Goal: Find specific page/section: Find specific page/section

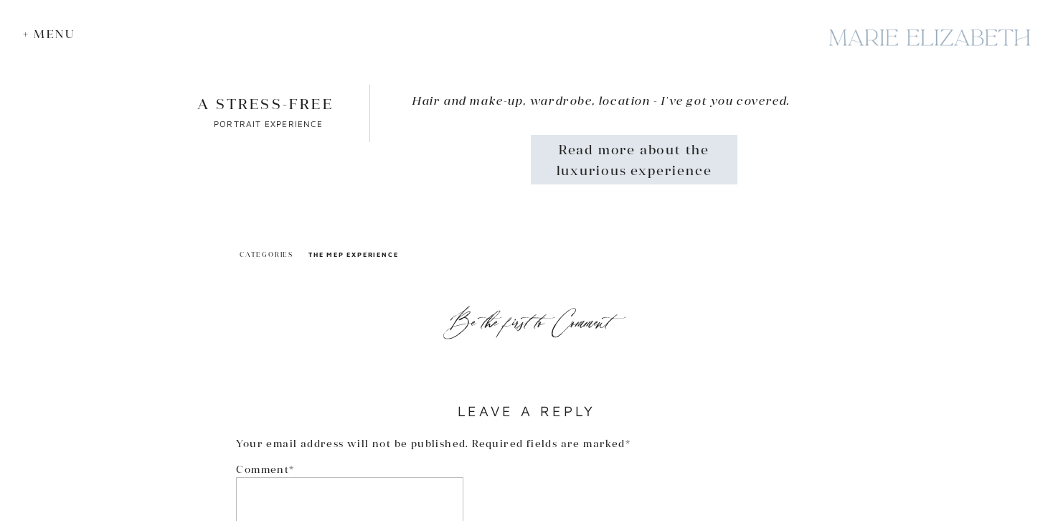
scroll to position [7633, 0]
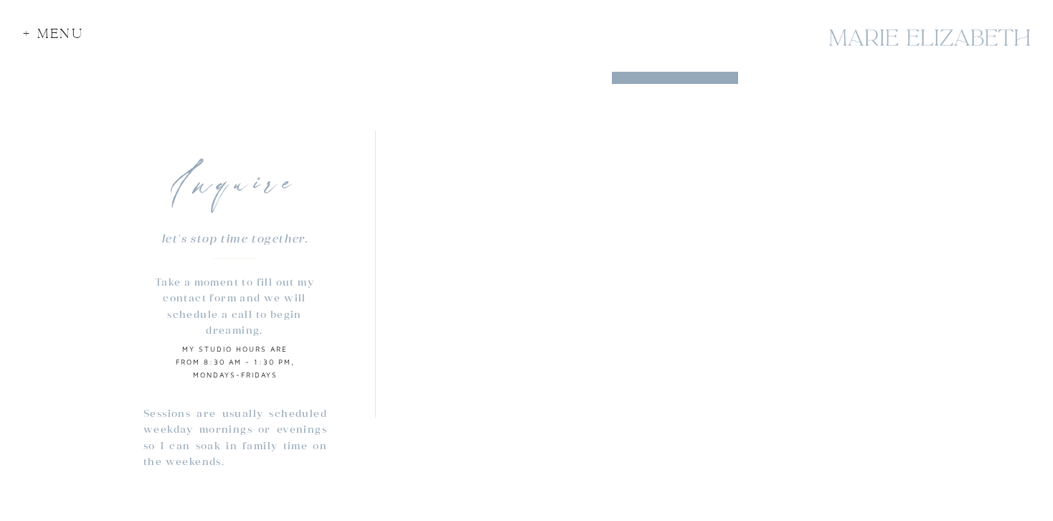
scroll to position [1158, 0]
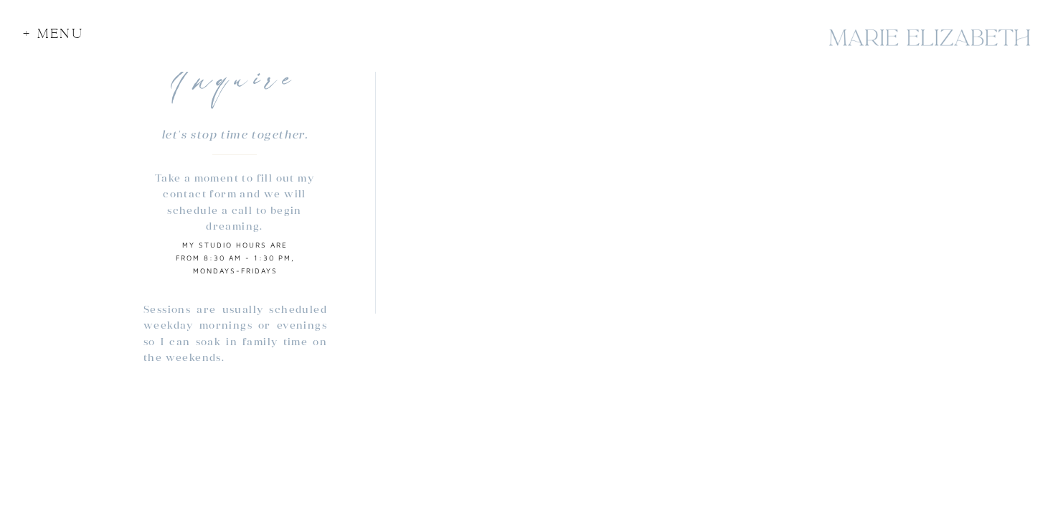
click at [263, 240] on p "MY studio hours are from 8:30 am - 1:30 pm, Mondays-Fridays" at bounding box center [235, 258] width 130 height 41
click at [255, 346] on p "Sessions are usually scheduled weekday mornings or evenings so I can soak in fa…" at bounding box center [235, 334] width 184 height 67
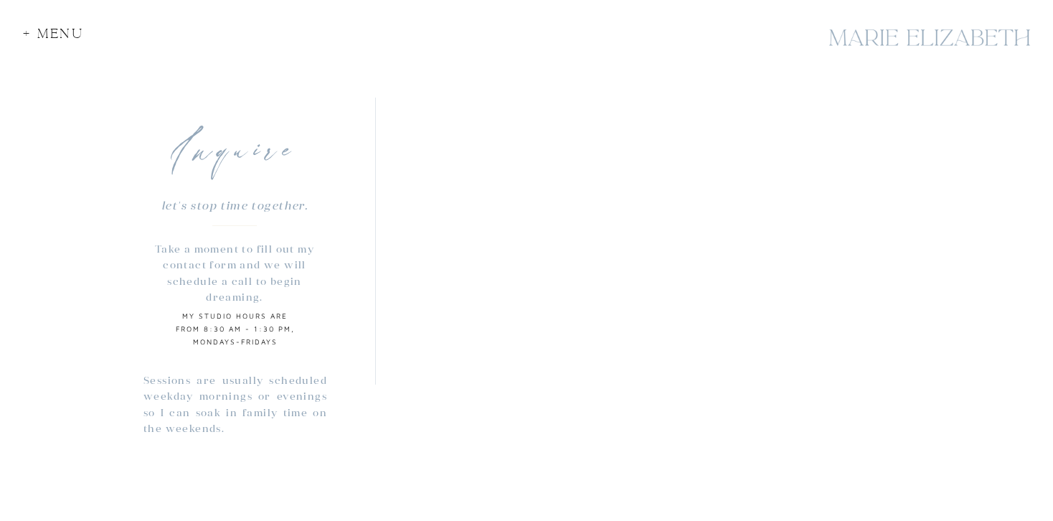
scroll to position [1063, 0]
